Goal: Information Seeking & Learning: Learn about a topic

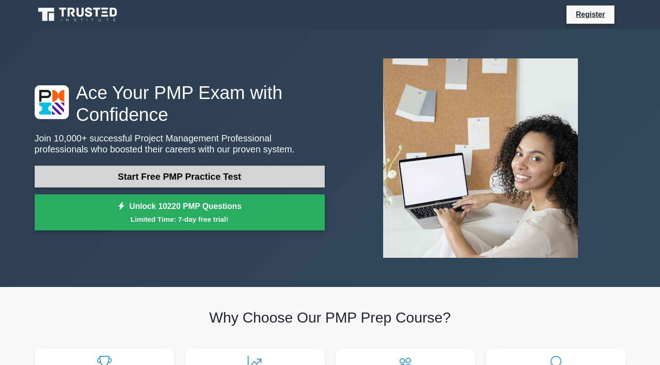
click at [213, 175] on link "Start Free PMP Practice Test" at bounding box center [180, 177] width 290 height 22
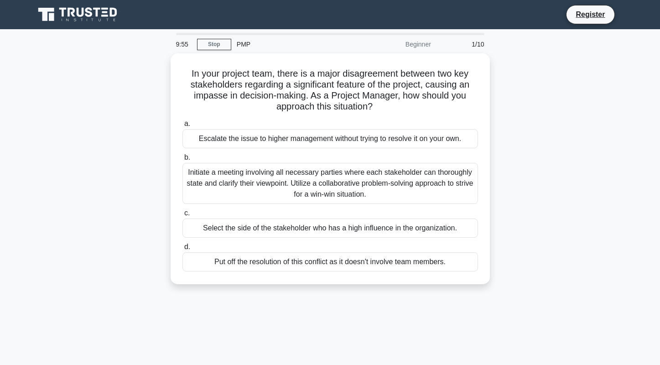
scroll to position [46, 0]
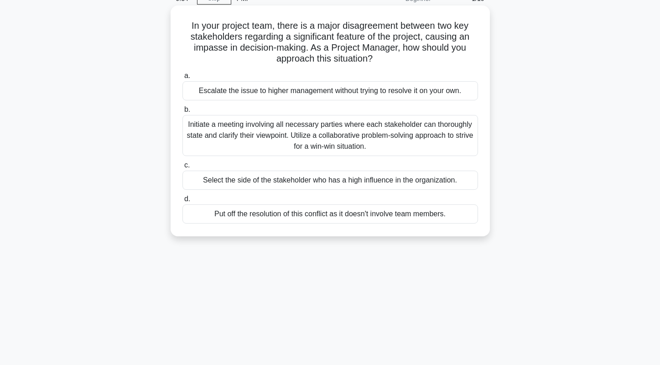
click at [280, 127] on div "Initiate a meeting involving all necessary parties where each stakeholder can t…" at bounding box center [330, 135] width 296 height 41
click at [182, 113] on input "b. Initiate a meeting involving all necessary parties where each stakeholder ca…" at bounding box center [182, 110] width 0 height 6
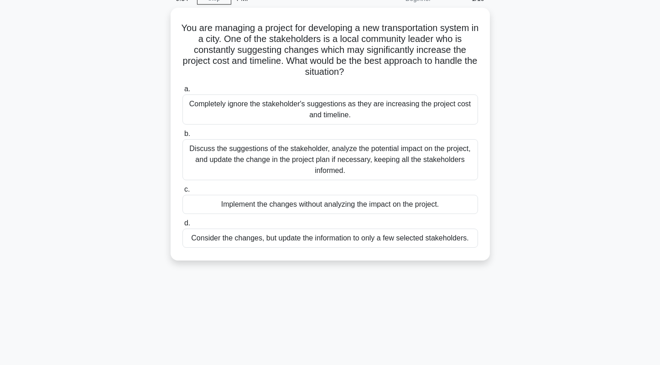
scroll to position [0, 0]
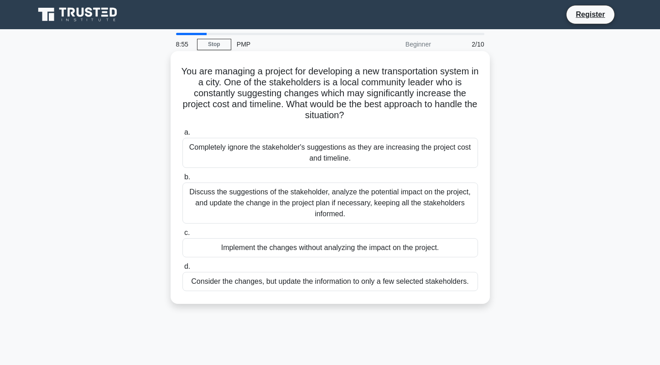
click at [263, 193] on div "Discuss the suggestions of the stakeholder, analyze the potential impact on the…" at bounding box center [330, 202] width 296 height 41
click at [182, 180] on input "b. Discuss the suggestions of the stakeholder, analyze the potential impact on …" at bounding box center [182, 177] width 0 height 6
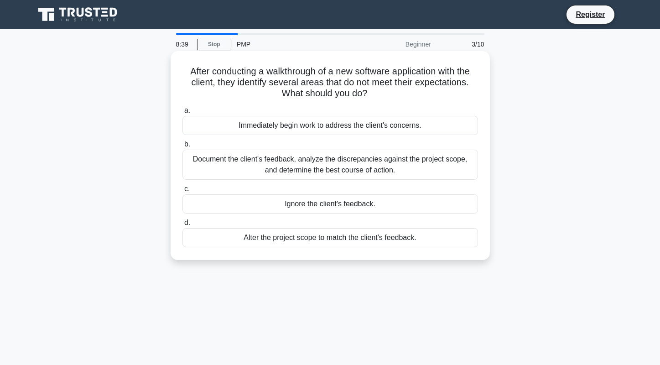
click at [270, 158] on div "Document the client's feedback, analyze the discrepancies against the project s…" at bounding box center [330, 165] width 296 height 30
click at [182, 147] on input "b. Document the client's feedback, analyze the discrepancies against the projec…" at bounding box center [182, 144] width 0 height 6
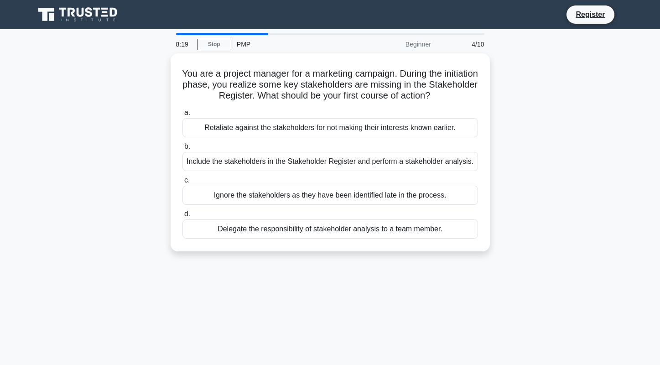
click at [270, 158] on div "Include the stakeholders in the Stakeholder Register and perform a stakeholder …" at bounding box center [330, 161] width 296 height 19
click at [182, 150] on input "b. Include the stakeholders in the Stakeholder Register and perform a stakehold…" at bounding box center [182, 147] width 0 height 6
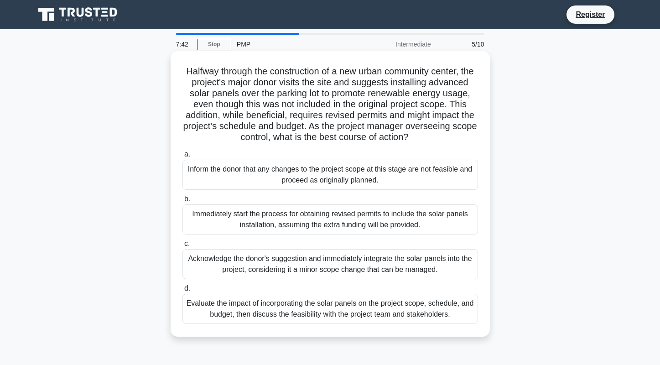
click at [403, 324] on div "Evaluate the impact of incorporating the solar panels on the project scope, sch…" at bounding box center [330, 309] width 296 height 30
click at [182, 291] on input "d. Evaluate the impact of incorporating the solar panels on the project scope, …" at bounding box center [182, 289] width 0 height 6
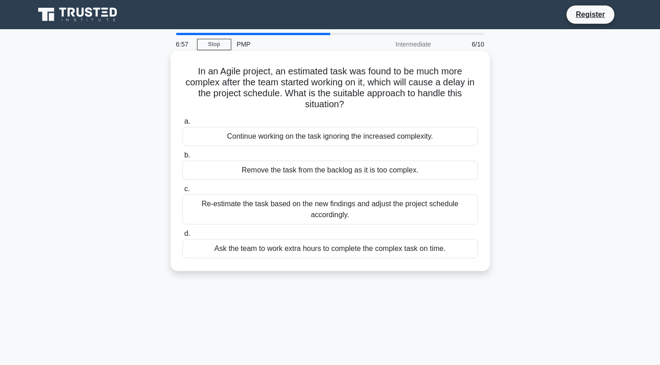
click at [334, 214] on div "Re-estimate the task based on the new findings and adjust the project schedule …" at bounding box center [330, 209] width 296 height 30
click at [182, 192] on input "c. Re-estimate the task based on the new findings and adjust the project schedu…" at bounding box center [182, 189] width 0 height 6
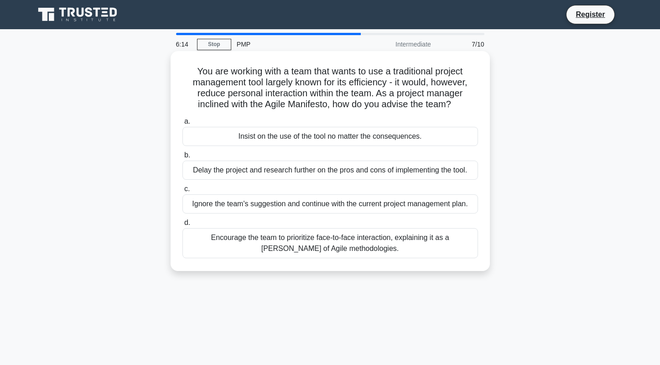
click at [408, 239] on div "Encourage the team to prioritize face-to-face interaction, explaining it as a t…" at bounding box center [330, 243] width 296 height 30
click at [182, 226] on input "d. Encourage the team to prioritize face-to-face interaction, explaining it as …" at bounding box center [182, 223] width 0 height 6
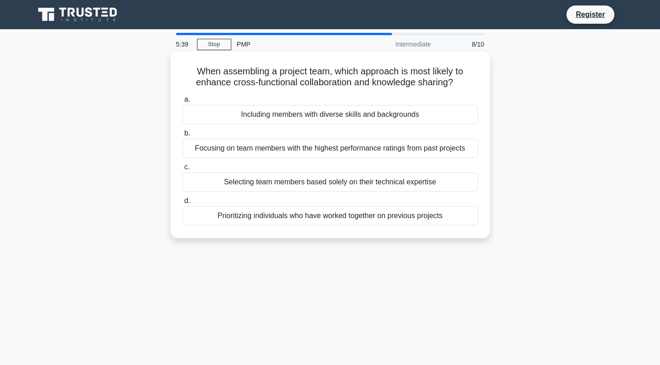
click at [426, 115] on div "Including members with diverse skills and backgrounds" at bounding box center [330, 114] width 296 height 19
click at [182, 103] on input "a. Including members with diverse skills and backgrounds" at bounding box center [182, 100] width 0 height 6
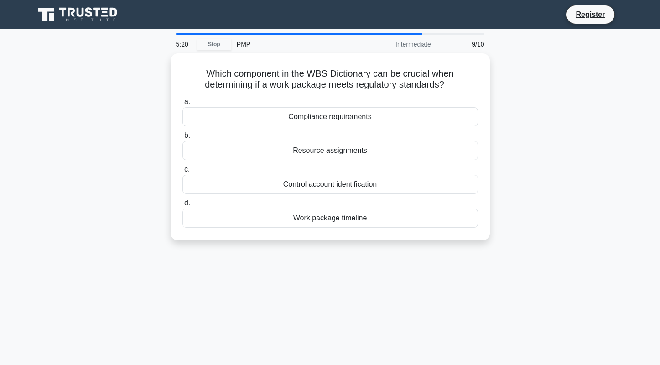
scroll to position [46, 0]
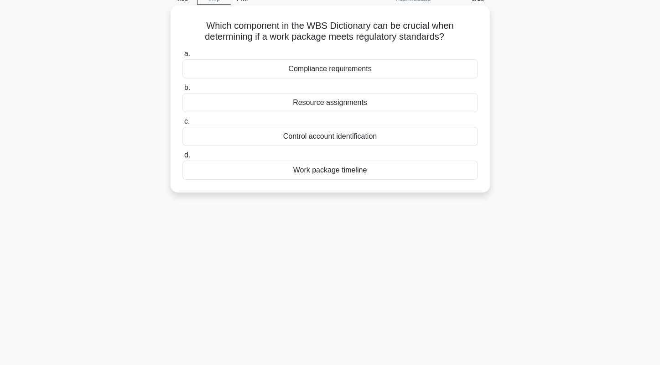
click at [362, 70] on div "Compliance requirements" at bounding box center [330, 68] width 296 height 19
click at [182, 57] on input "a. Compliance requirements" at bounding box center [182, 54] width 0 height 6
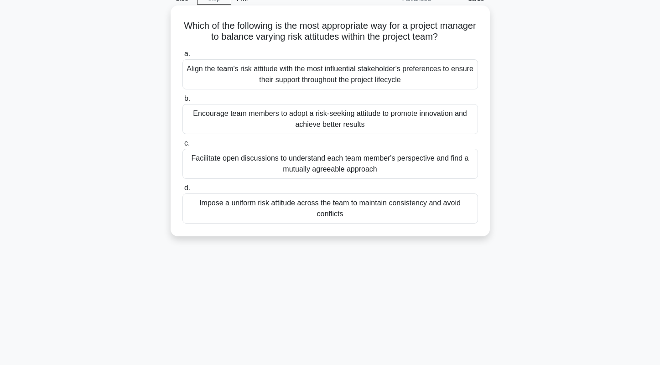
click at [343, 165] on div "Facilitate open discussions to understand each team member's perspective and fi…" at bounding box center [330, 164] width 296 height 30
click at [182, 146] on input "c. Facilitate open discussions to understand each team member's perspective and…" at bounding box center [182, 143] width 0 height 6
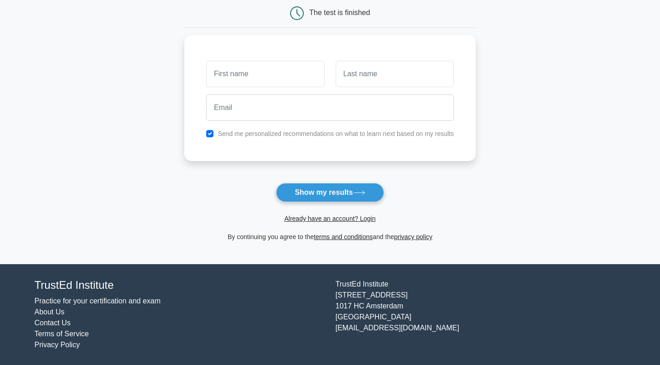
scroll to position [48, 0]
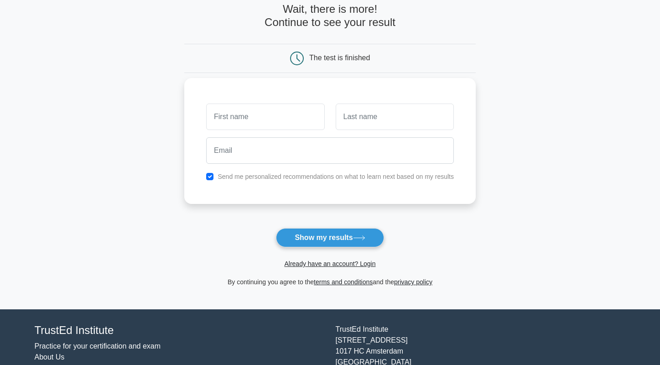
click at [293, 114] on input "text" at bounding box center [265, 117] width 118 height 26
type input "[DEMOGRAPHIC_DATA]"
type input "Ansarimehr"
type input "[EMAIL_ADDRESS][DOMAIN_NAME]"
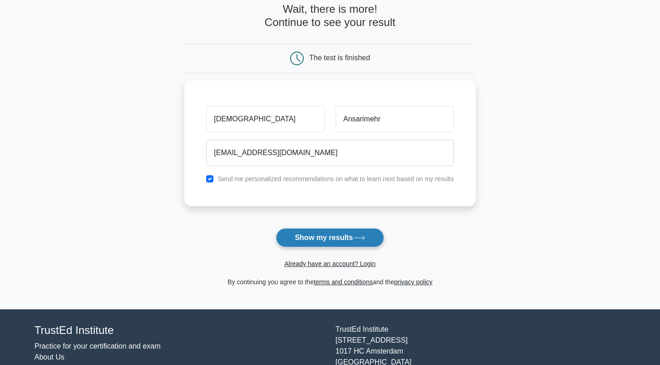
click at [335, 234] on button "Show my results" at bounding box center [330, 237] width 108 height 19
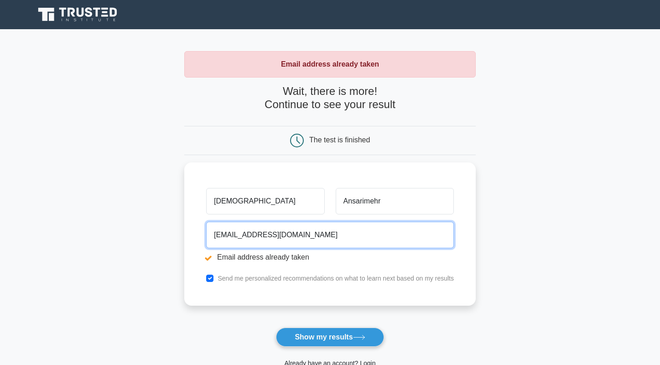
drag, startPoint x: 313, startPoint y: 231, endPoint x: 180, endPoint y: 231, distance: 133.2
click at [180, 231] on main "Email address already taken Wait, there is more! Continue to see your result Th…" at bounding box center [330, 219] width 660 height 380
type input "[EMAIL_ADDRESS][DOMAIN_NAME]"
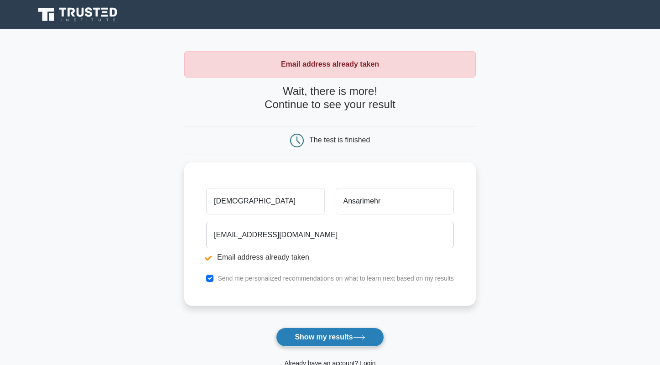
click at [316, 340] on button "Show my results" at bounding box center [330, 337] width 108 height 19
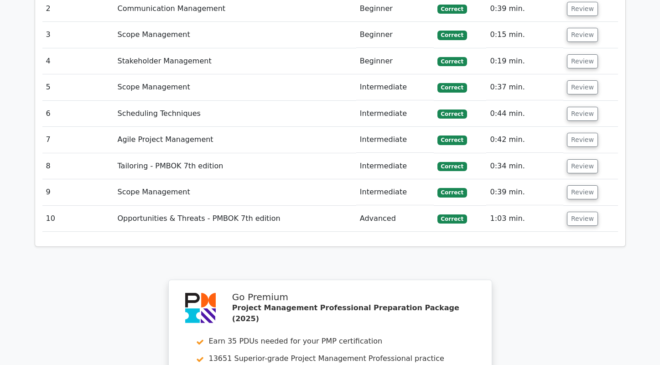
scroll to position [1551, 0]
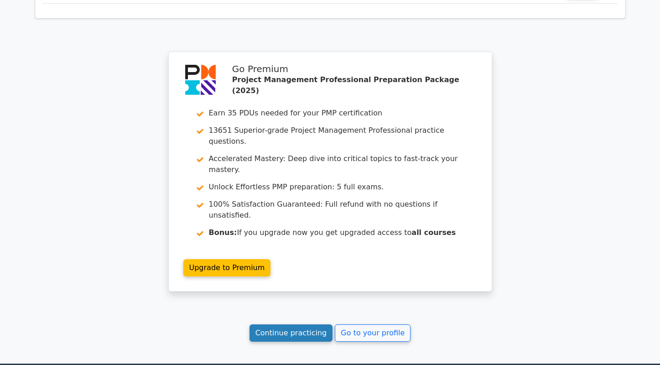
click at [306, 324] on link "Continue practicing" at bounding box center [291, 332] width 83 height 17
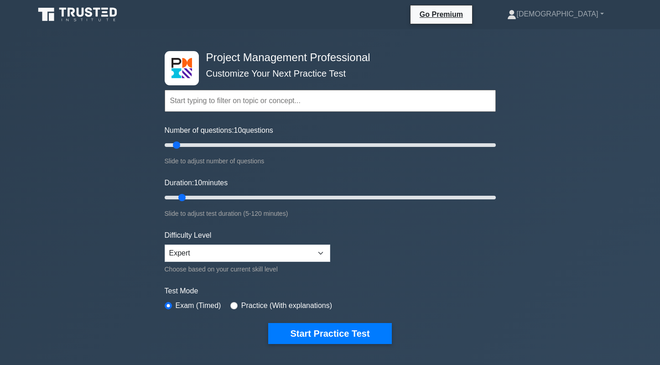
click at [244, 241] on div "Difficulty Level Beginner Intermediate Expert Choose based on your current skil…" at bounding box center [248, 252] width 166 height 45
click at [244, 254] on select "Beginner Intermediate Expert" at bounding box center [248, 252] width 166 height 17
click at [165, 244] on select "Beginner Intermediate Expert" at bounding box center [248, 252] width 166 height 17
click at [224, 257] on select "Beginner Intermediate Expert" at bounding box center [248, 252] width 166 height 17
select select "intermediate"
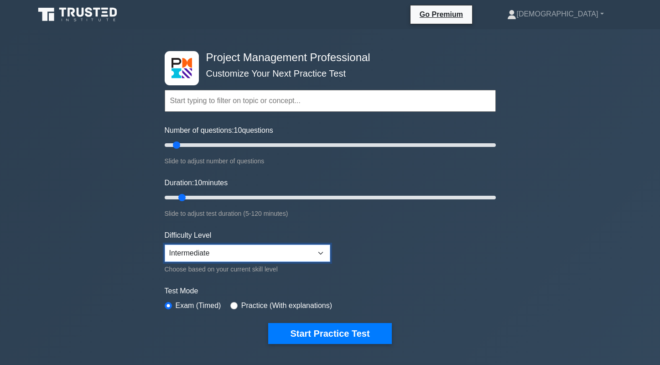
click at [165, 244] on select "Beginner Intermediate Expert" at bounding box center [248, 252] width 166 height 17
type input "5"
click at [170, 144] on input "Number of questions: 10 questions" at bounding box center [330, 145] width 331 height 11
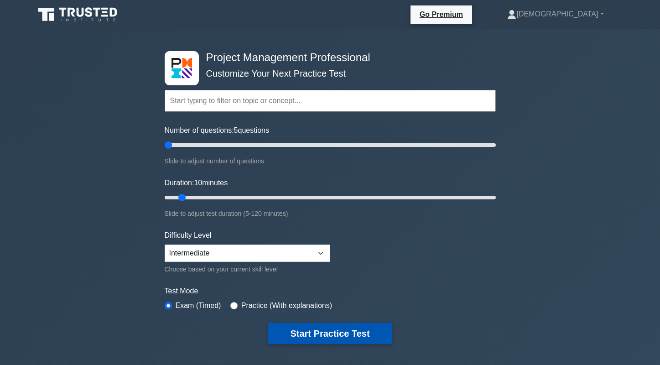
click at [292, 326] on button "Start Practice Test" at bounding box center [329, 333] width 123 height 21
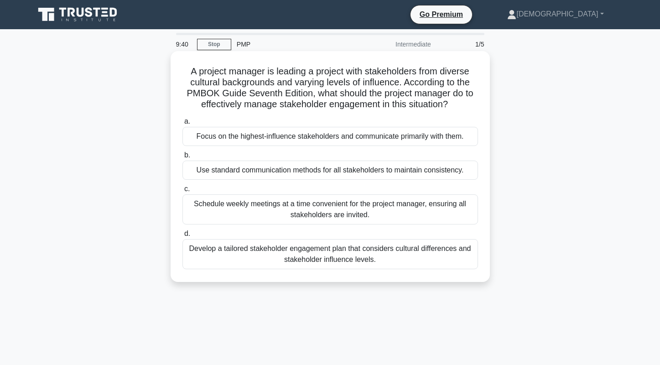
click at [291, 258] on div "Develop a tailored stakeholder engagement plan that considers cultural differen…" at bounding box center [330, 254] width 296 height 30
click at [182, 237] on input "d. Develop a tailored stakeholder engagement plan that considers cultural diffe…" at bounding box center [182, 234] width 0 height 6
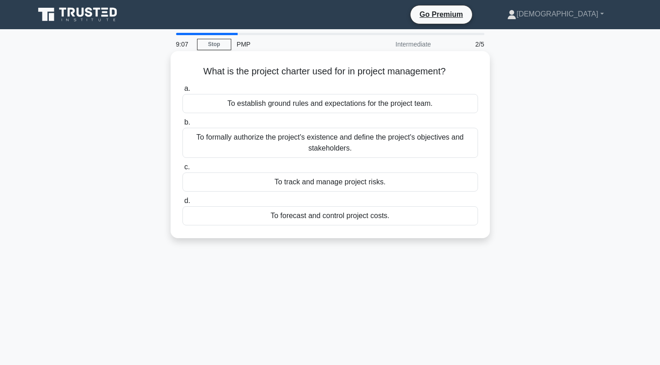
click at [351, 139] on div "To formally authorize the project's existence and define the project's objectiv…" at bounding box center [330, 143] width 296 height 30
click at [182, 125] on input "b. To formally authorize the project's existence and define the project's objec…" at bounding box center [182, 123] width 0 height 6
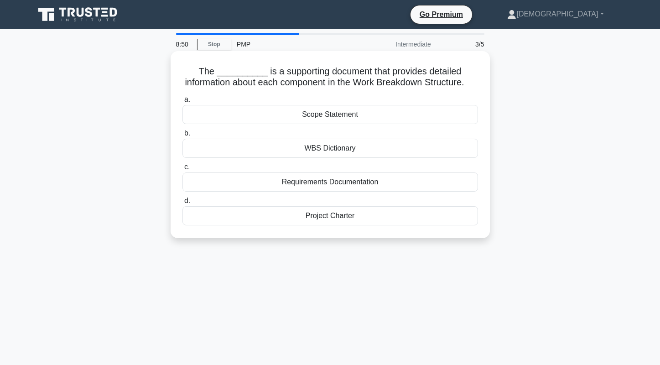
click at [316, 156] on div "WBS Dictionary" at bounding box center [330, 148] width 296 height 19
click at [182, 136] on input "b. WBS Dictionary" at bounding box center [182, 133] width 0 height 6
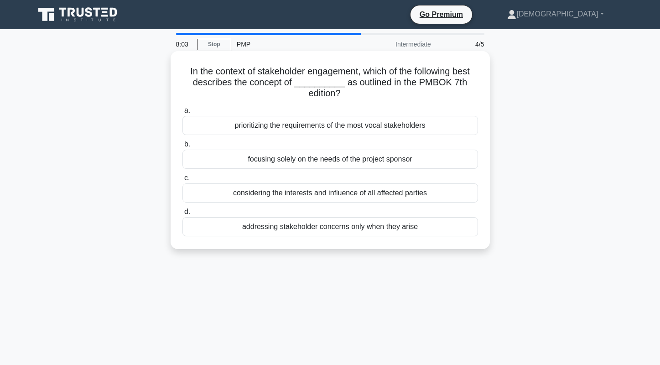
click at [374, 197] on div "considering the interests and influence of all affected parties" at bounding box center [330, 192] width 296 height 19
click at [182, 181] on input "c. considering the interests and influence of all affected parties" at bounding box center [182, 178] width 0 height 6
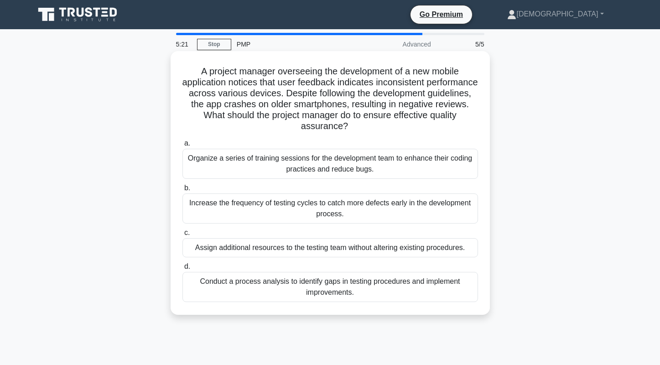
click at [267, 211] on div "Increase the frequency of testing cycles to catch more defects early in the dev…" at bounding box center [330, 208] width 296 height 30
click at [182, 191] on input "b. Increase the frequency of testing cycles to catch more defects early in the …" at bounding box center [182, 188] width 0 height 6
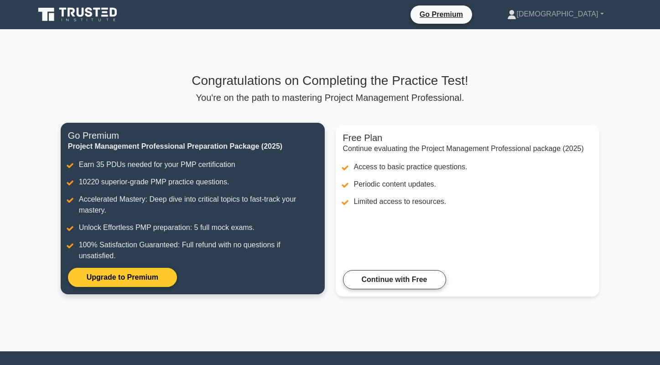
scroll to position [87, 0]
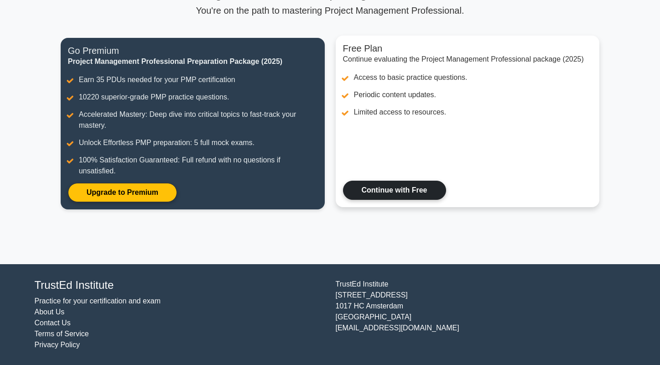
click at [419, 193] on link "Continue with Free" at bounding box center [394, 190] width 103 height 19
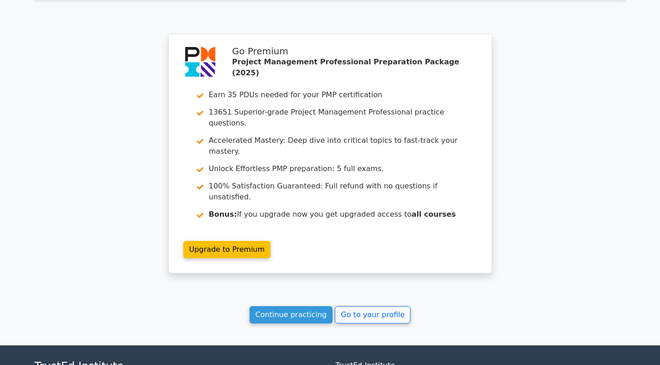
scroll to position [1004, 0]
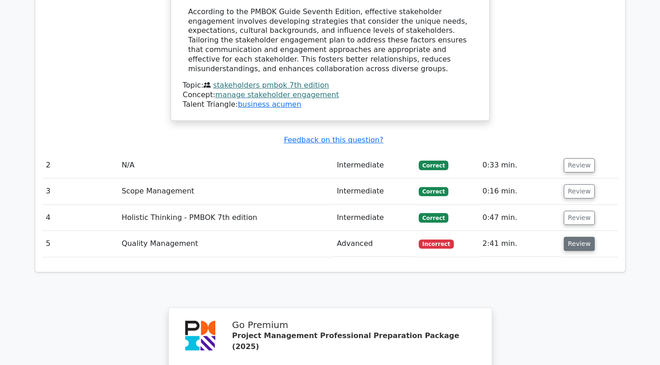
click at [567, 237] on button "Review" at bounding box center [579, 244] width 31 height 14
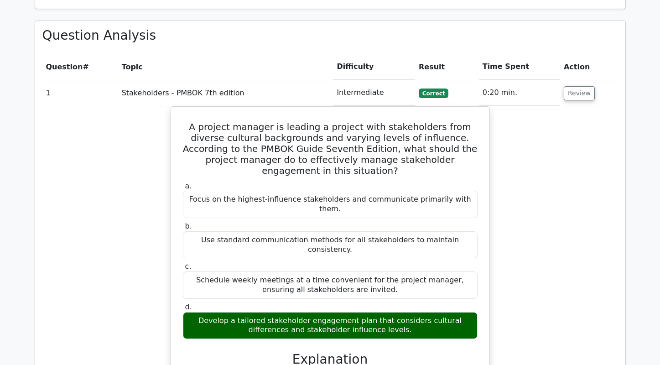
scroll to position [457, 0]
